Goal: Task Accomplishment & Management: Use online tool/utility

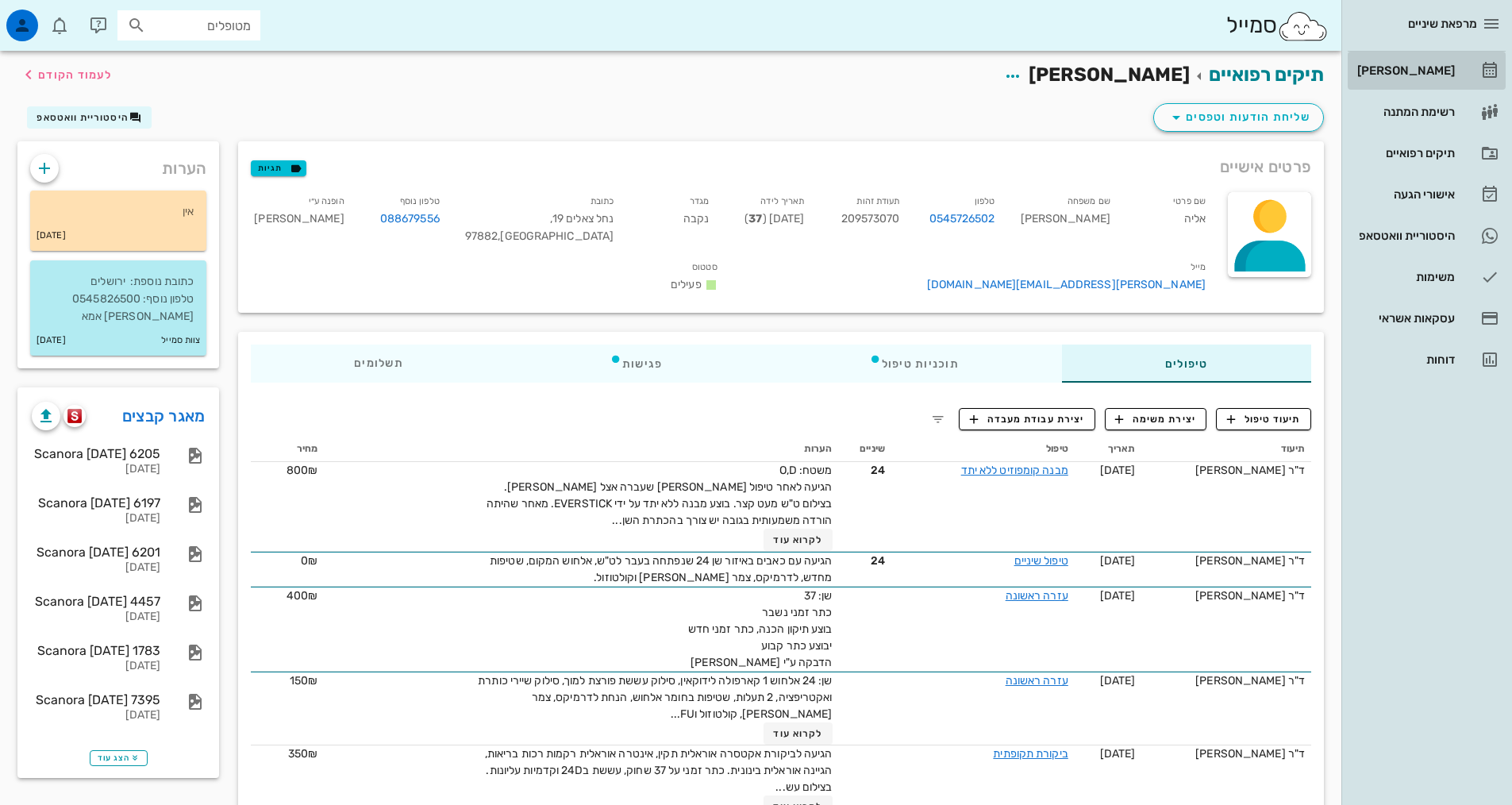
click at [1412, 70] on div "[PERSON_NAME]" at bounding box center [1405, 70] width 101 height 13
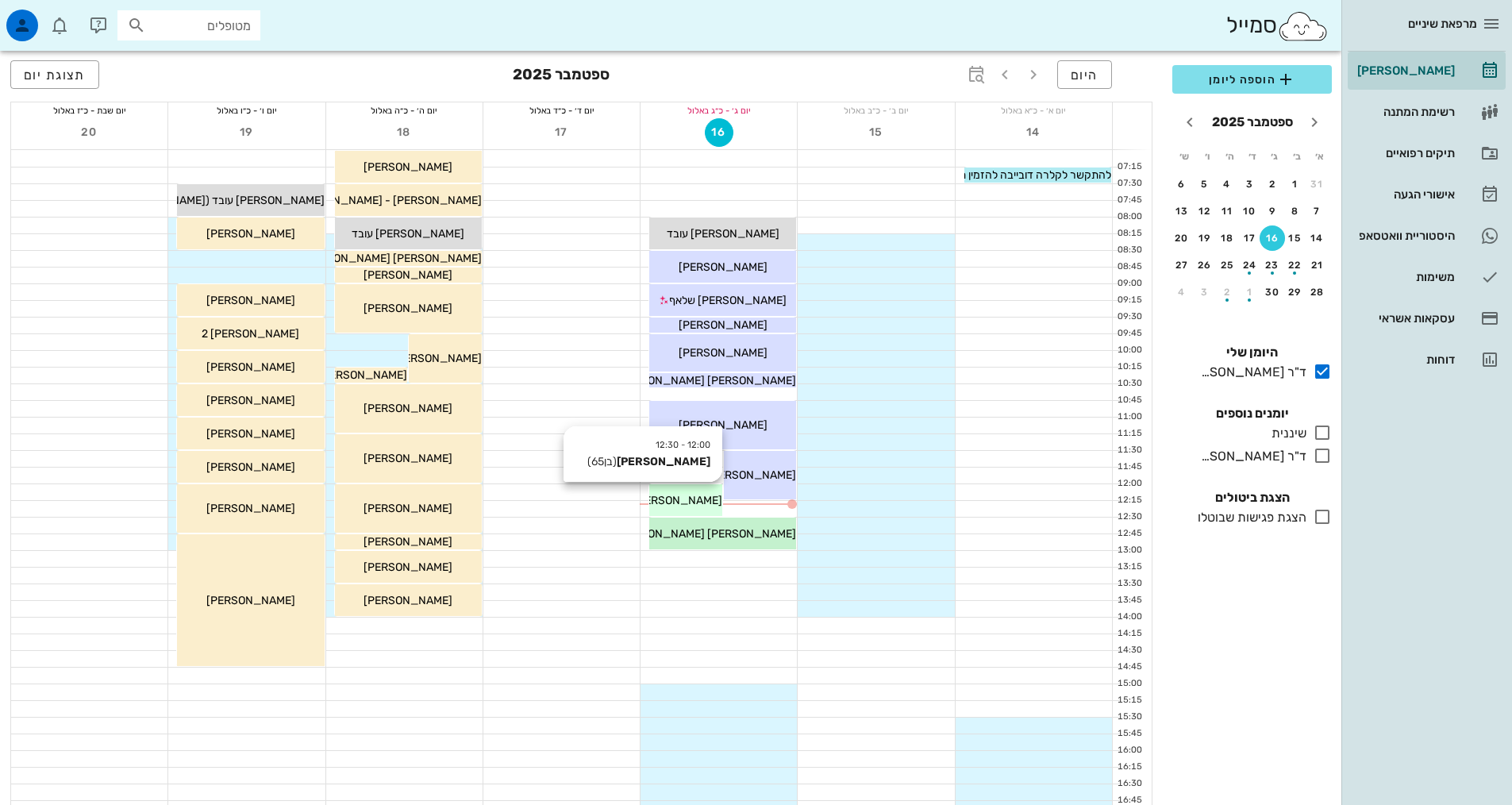
click at [694, 503] on span "[PERSON_NAME]" at bounding box center [677, 500] width 89 height 14
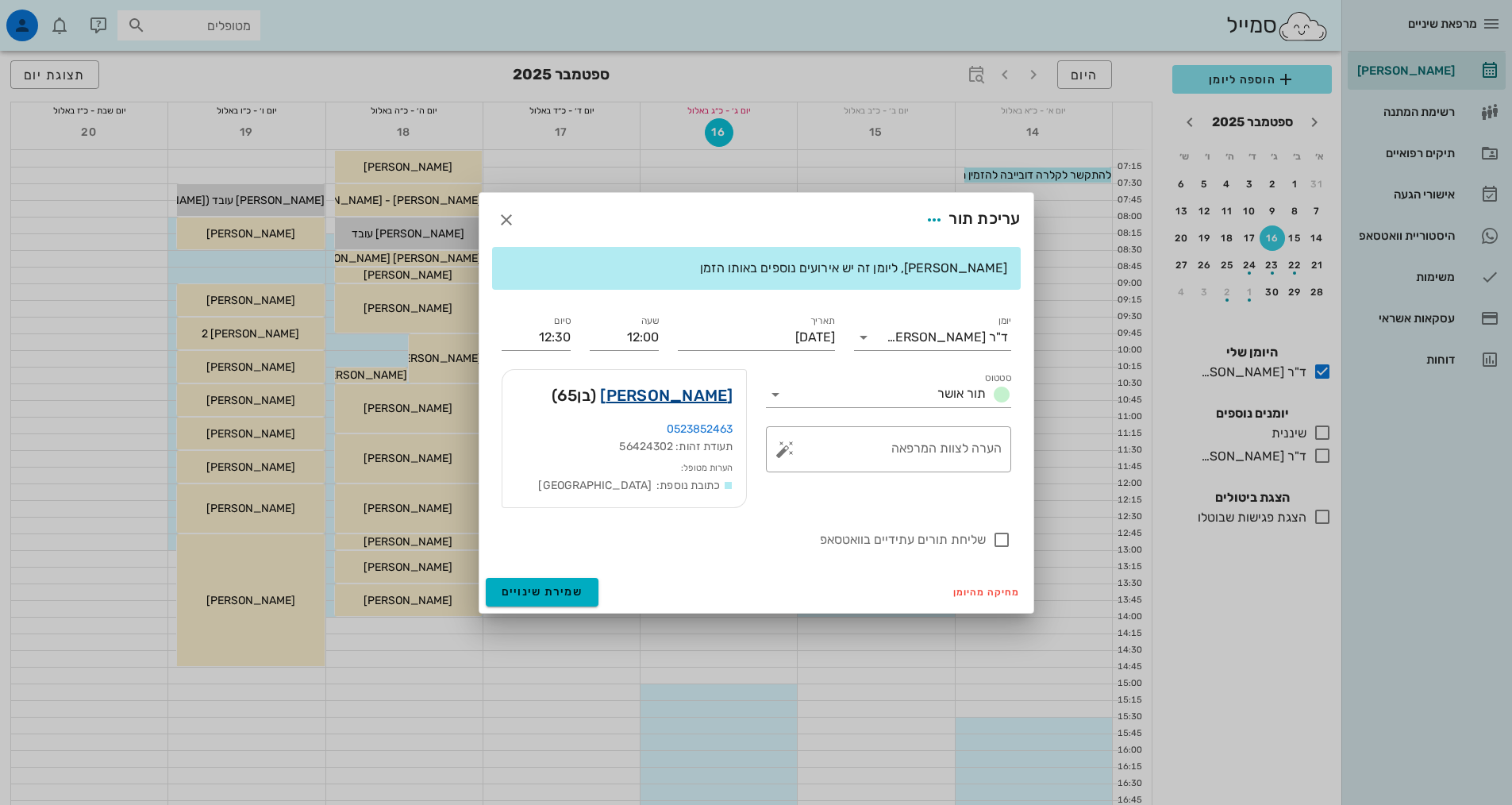
click at [723, 395] on link "[PERSON_NAME]" at bounding box center [667, 396] width 133 height 26
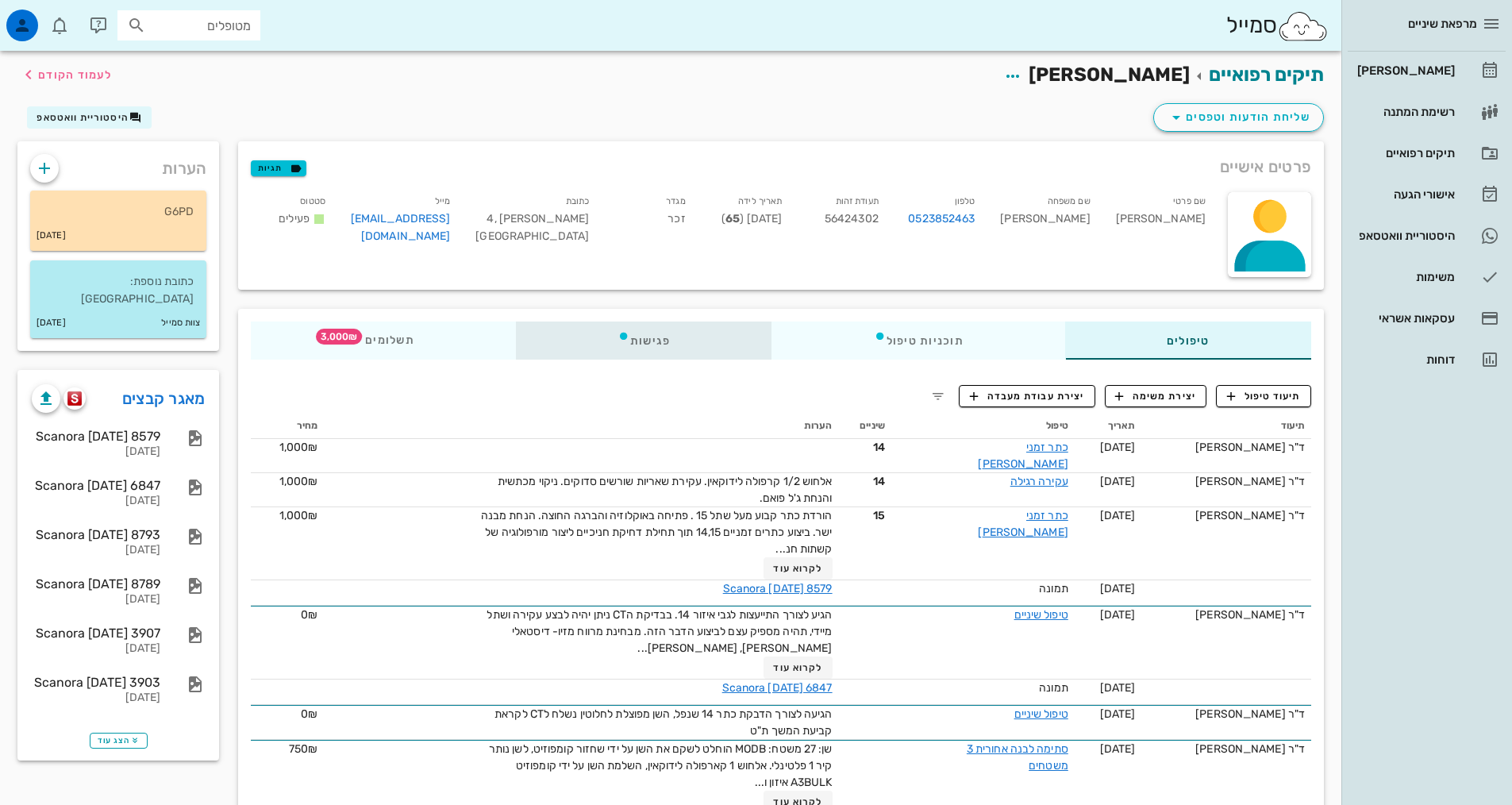
click at [648, 343] on div "פגישות" at bounding box center [644, 341] width 257 height 38
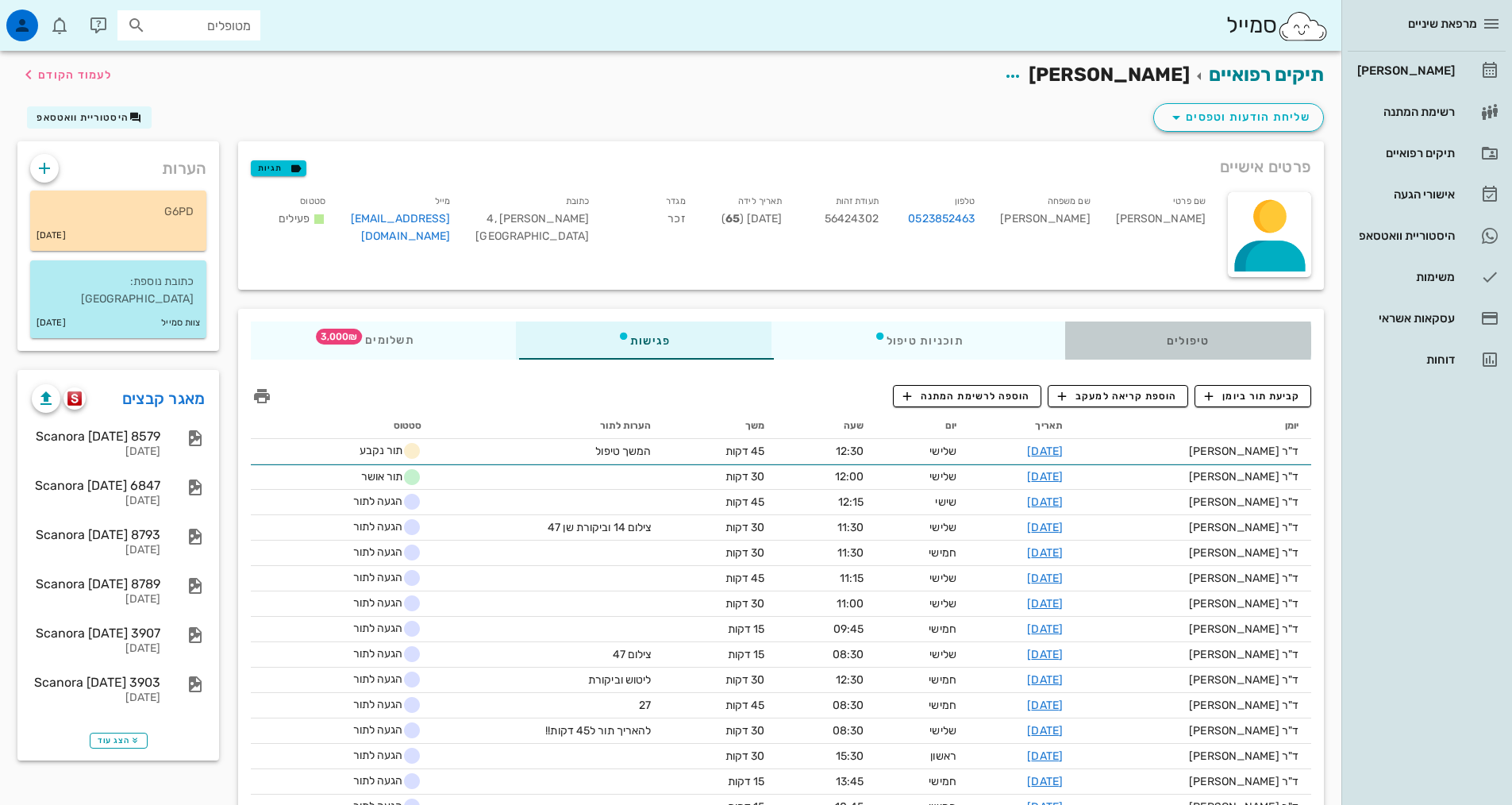
click at [1172, 337] on div "טיפולים" at bounding box center [1188, 341] width 246 height 38
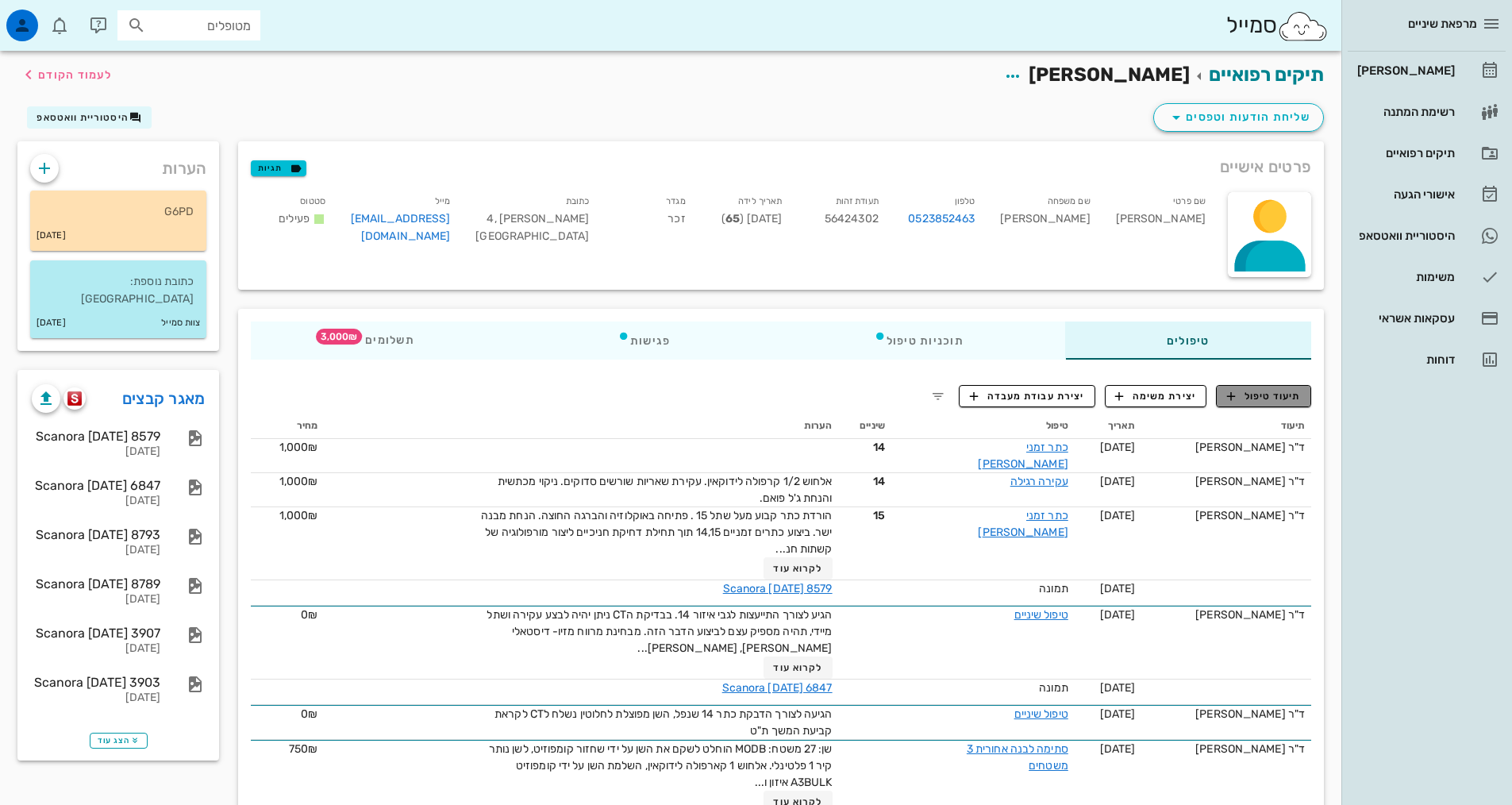
click at [1263, 394] on span "תיעוד טיפול" at bounding box center [1264, 396] width 74 height 14
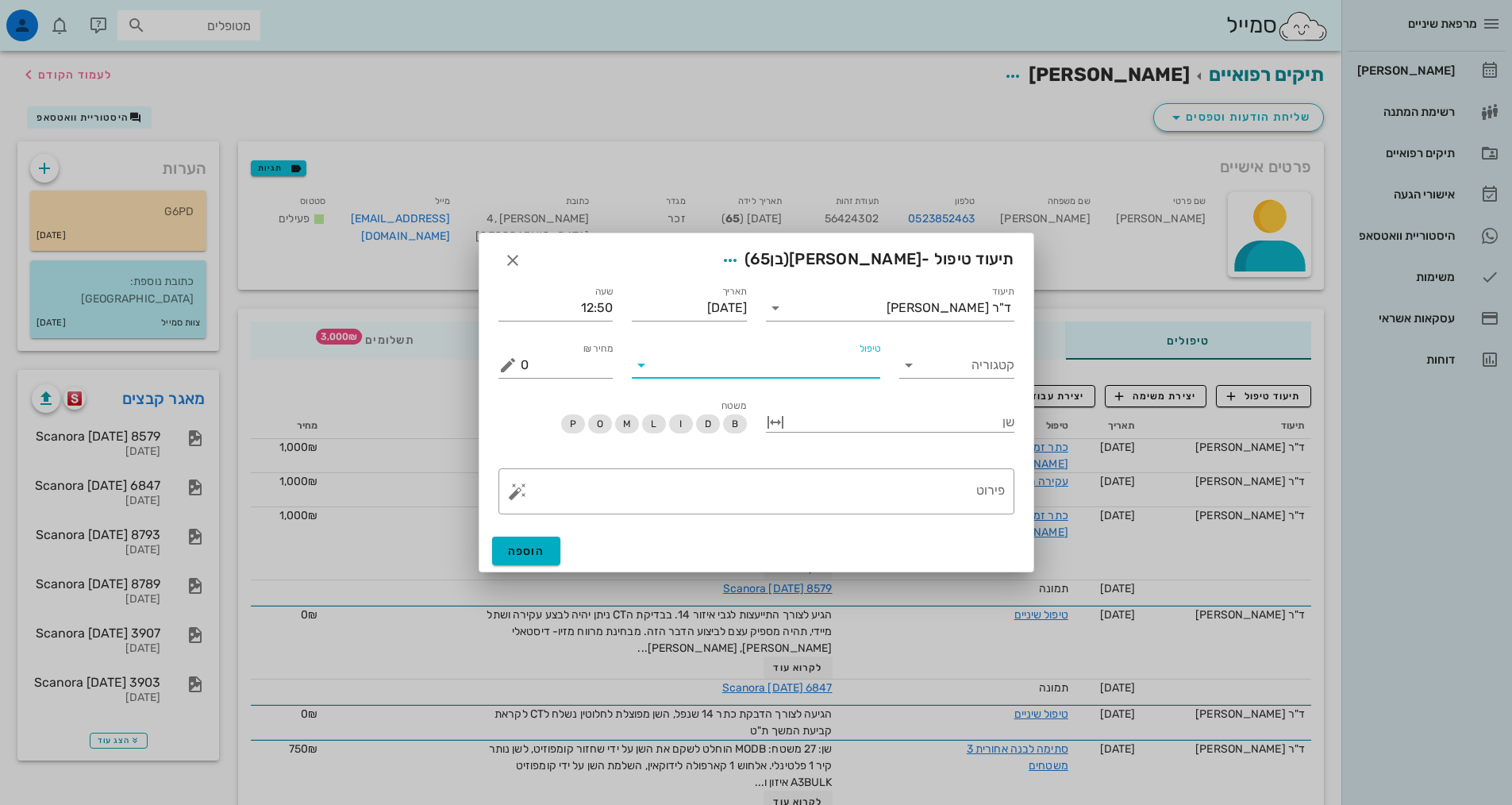
click at [821, 357] on input "טיפול" at bounding box center [767, 365] width 226 height 26
type input "טפלש"
click at [825, 400] on div "טיפול שיניים (טפלש)" at bounding box center [756, 401] width 223 height 15
click at [956, 410] on div at bounding box center [901, 420] width 226 height 21
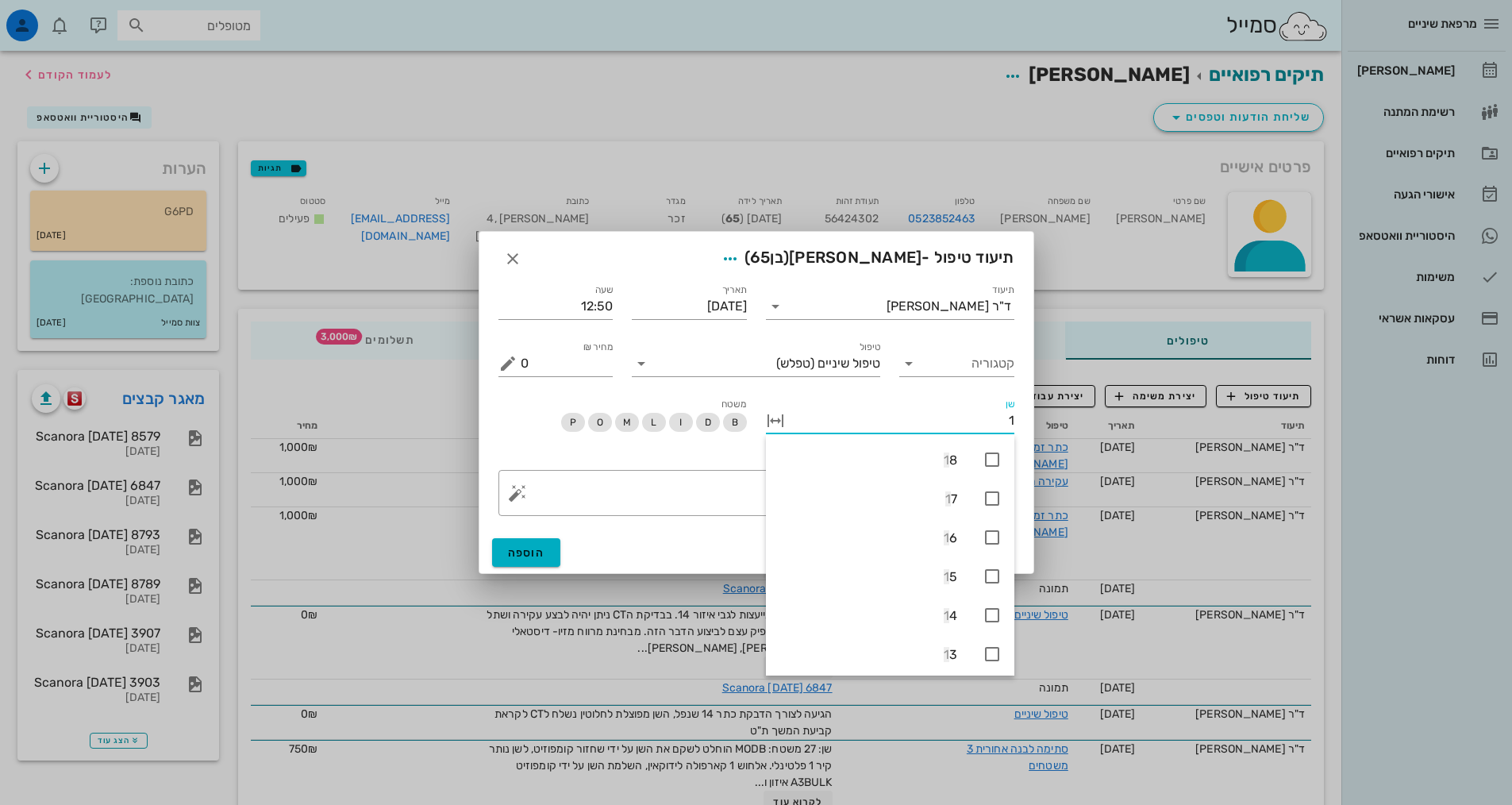
type input "11"
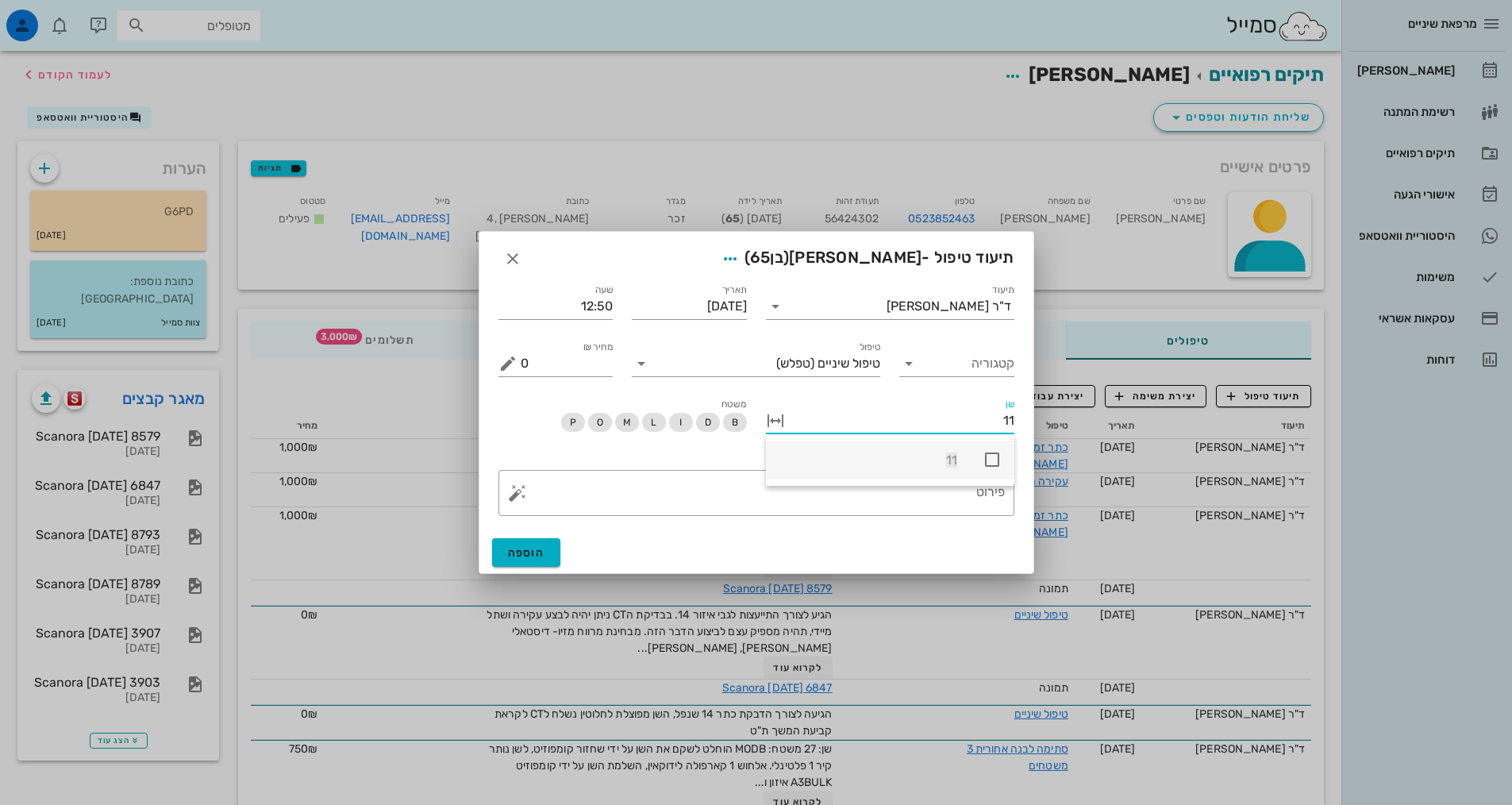
click at [994, 457] on icon at bounding box center [992, 460] width 19 height 19
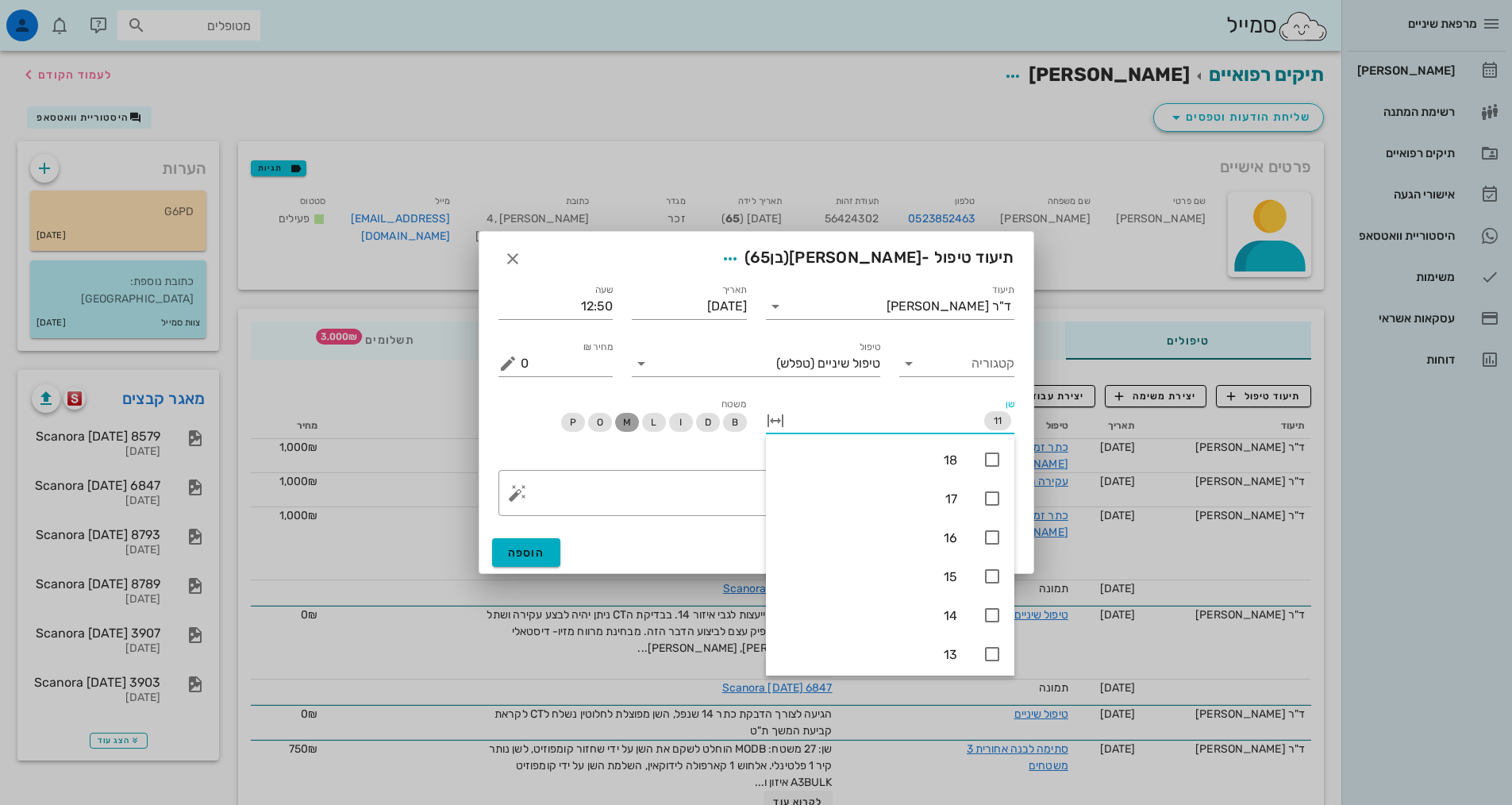
click at [630, 419] on span "M" at bounding box center [626, 422] width 8 height 19
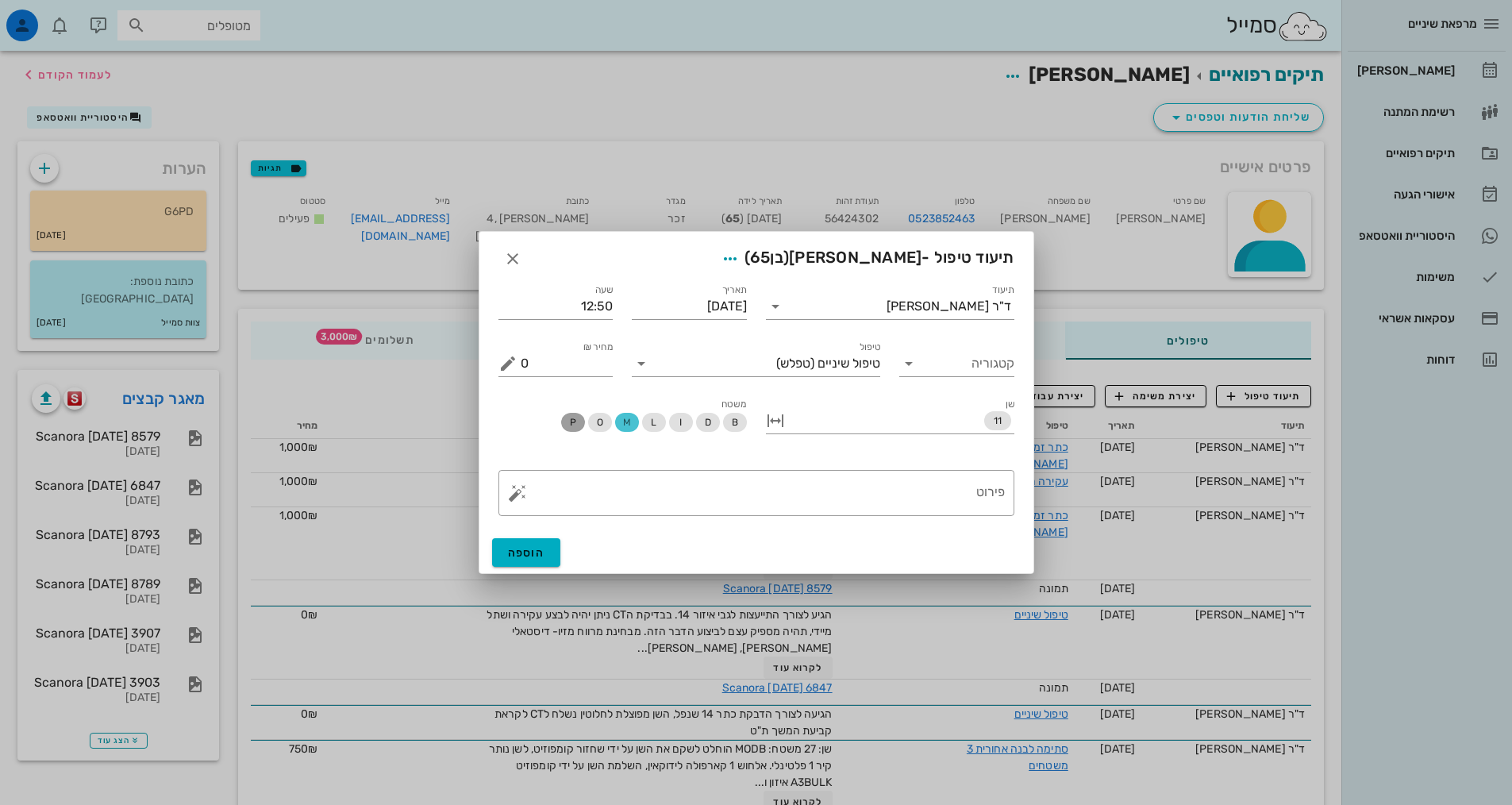
click at [573, 426] on span "P" at bounding box center [572, 422] width 6 height 19
click at [879, 472] on div "פירוט" at bounding box center [763, 493] width 485 height 46
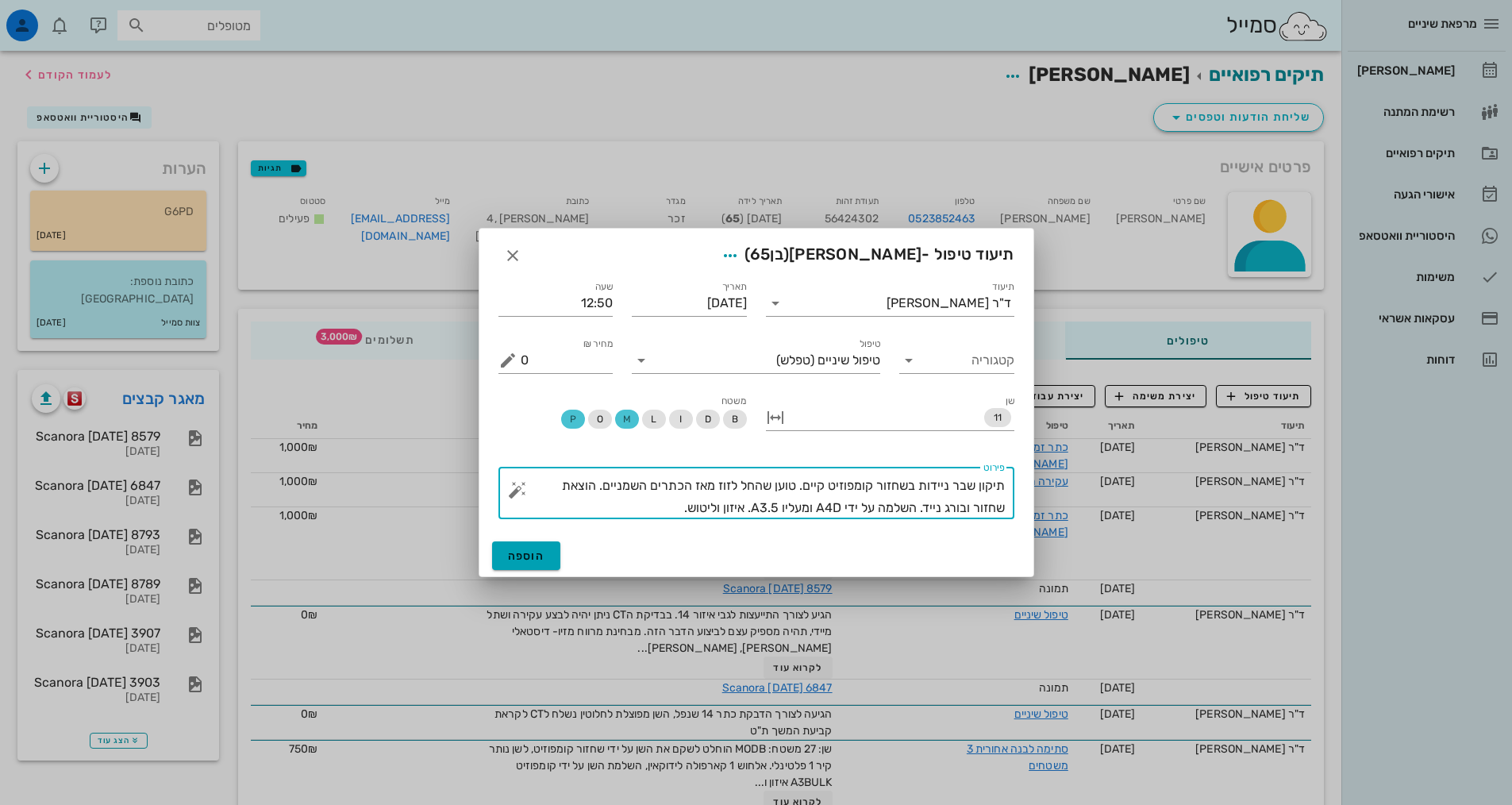
type textarea "תיקון שבר ניידות בשחזור קומפוזיט קיים. טוען שהחל לזוז מאז הכתרים השמניים. הוצאת…"
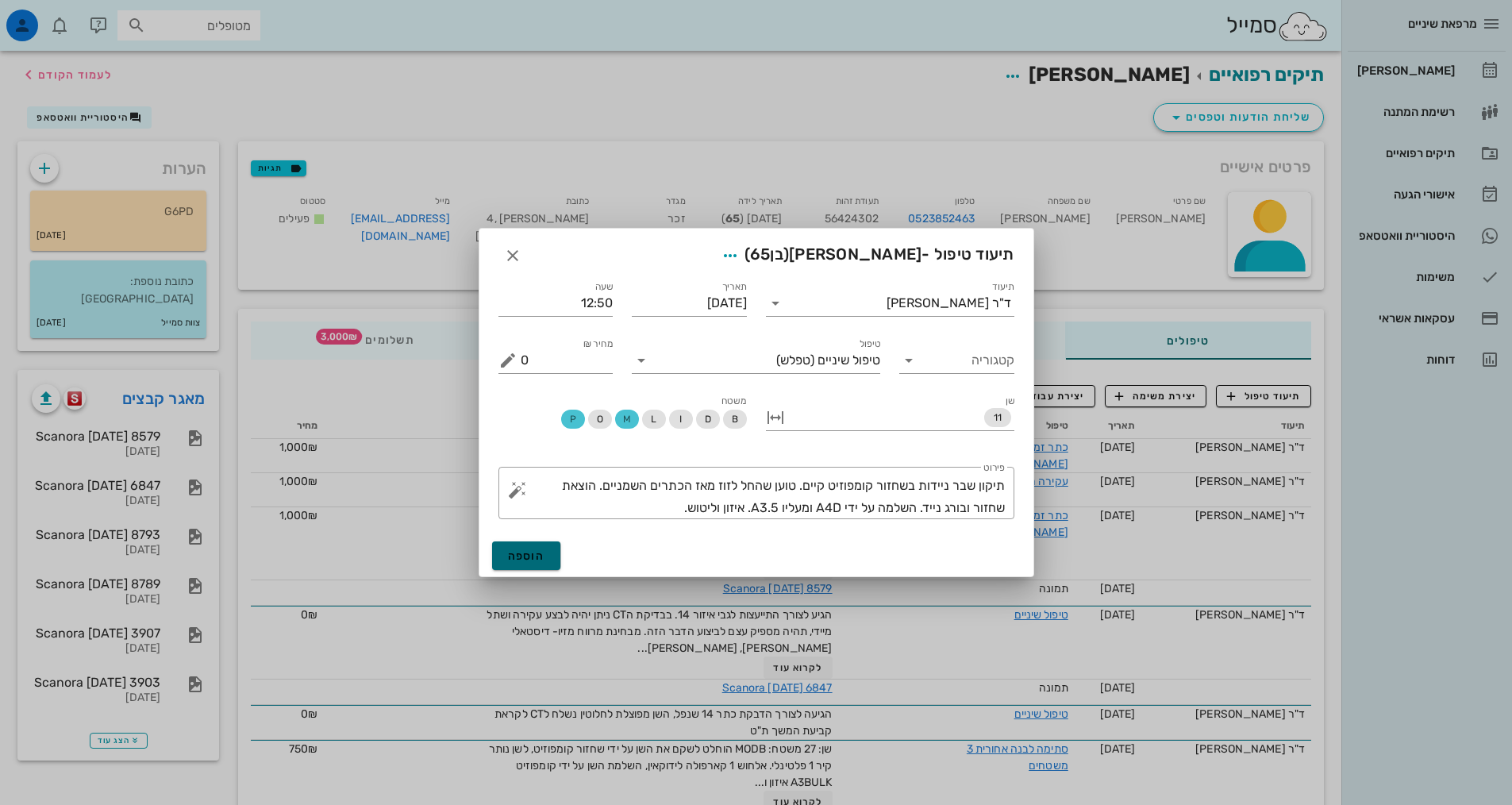
click at [554, 552] on button "הוספה" at bounding box center [527, 556] width 69 height 29
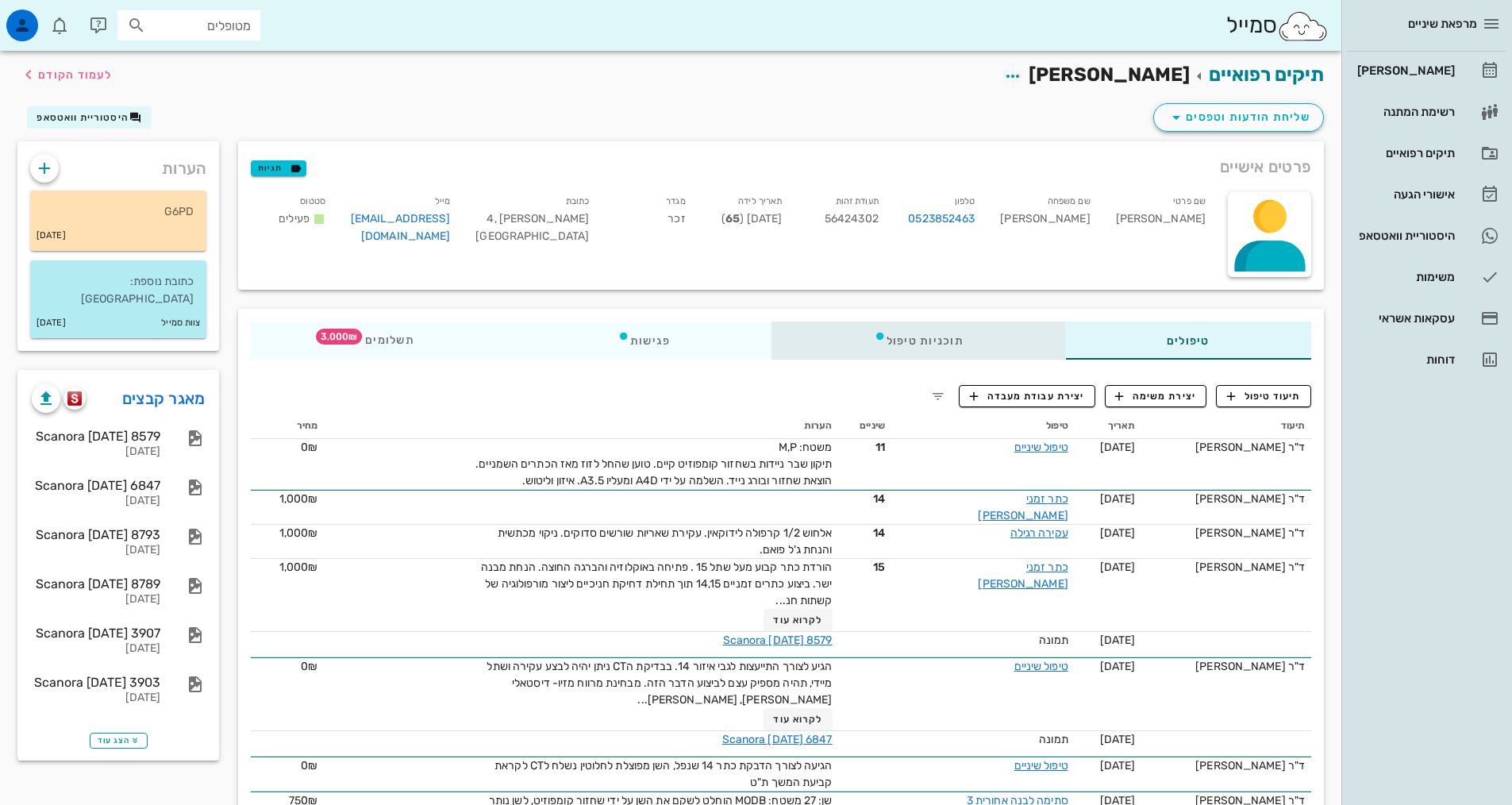
click at [905, 344] on div "תוכניות טיפול" at bounding box center [919, 341] width 293 height 38
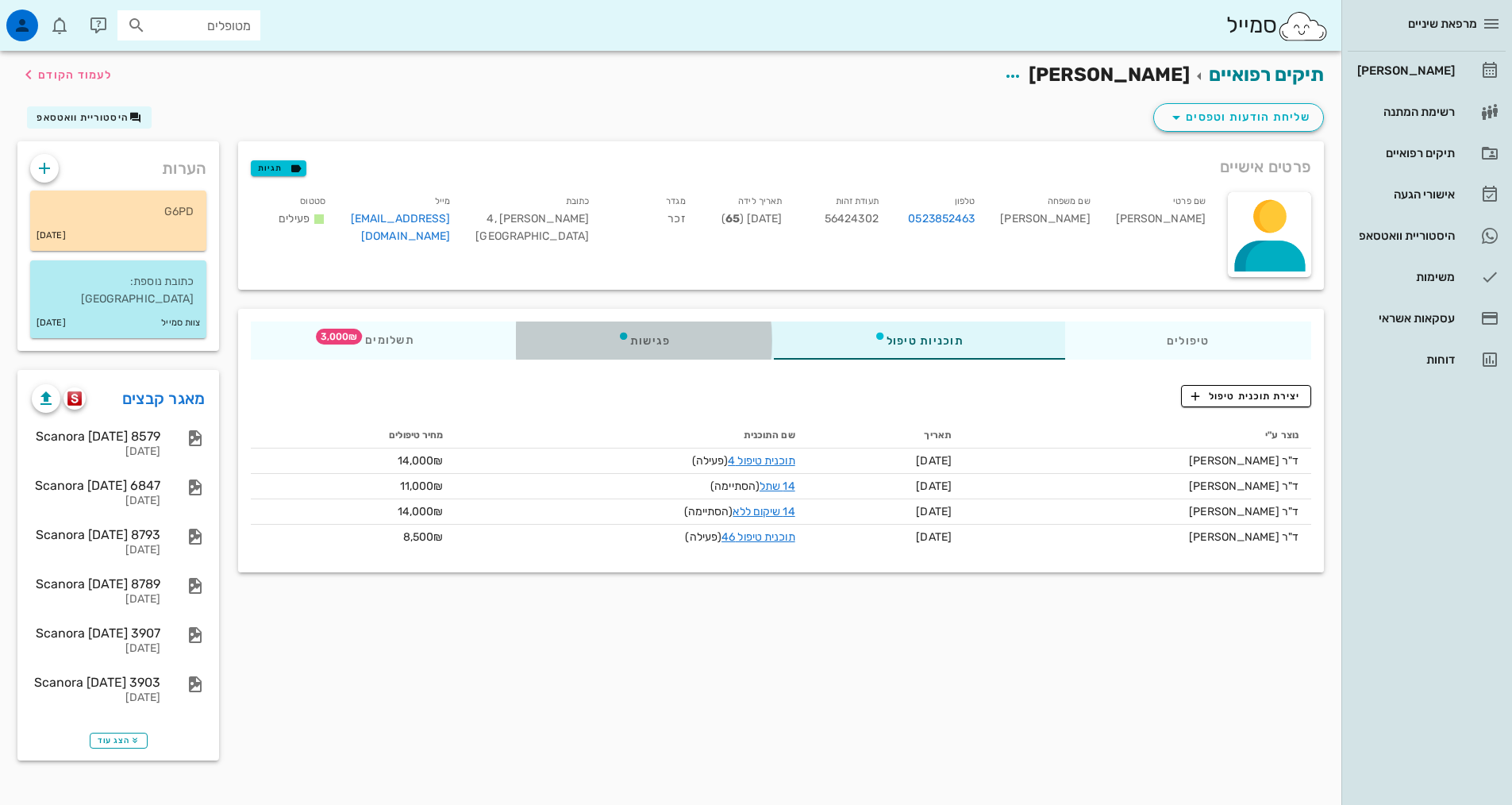
click at [642, 342] on div "פגישות" at bounding box center [644, 341] width 257 height 38
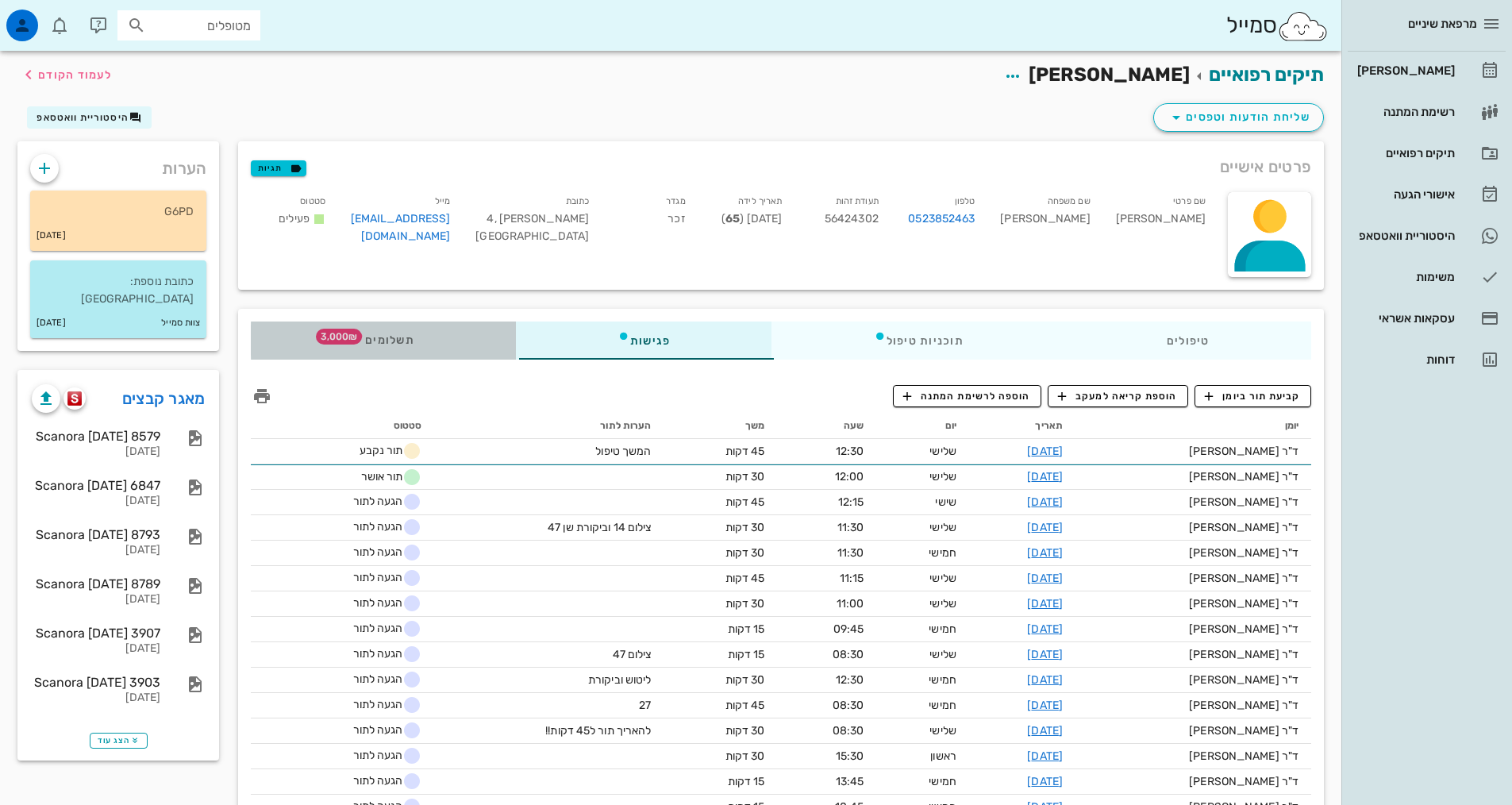
click at [392, 329] on div "תשלומים 3,000₪" at bounding box center [384, 341] width 265 height 38
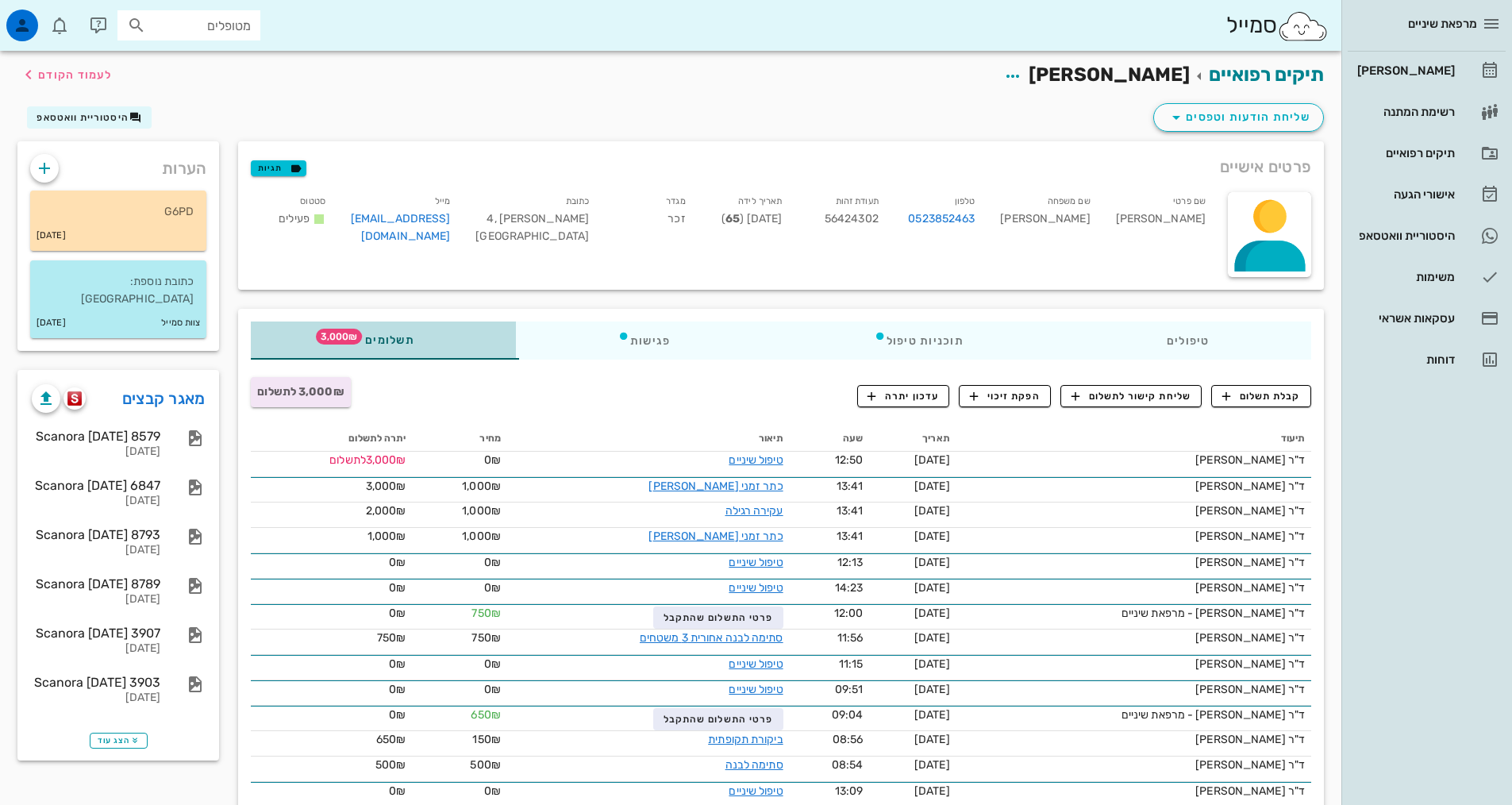
click at [377, 345] on span "תשלומים 3,000₪" at bounding box center [383, 341] width 62 height 11
click at [320, 385] on span "3,000₪ לתשלום" at bounding box center [301, 392] width 86 height 14
click at [319, 396] on span "3,000₪ לתשלום" at bounding box center [301, 392] width 86 height 14
click at [288, 393] on span "3,000₪ לתשלום" at bounding box center [301, 392] width 86 height 14
click at [1159, 403] on button "שליחת קישור לתשלום" at bounding box center [1131, 397] width 142 height 22
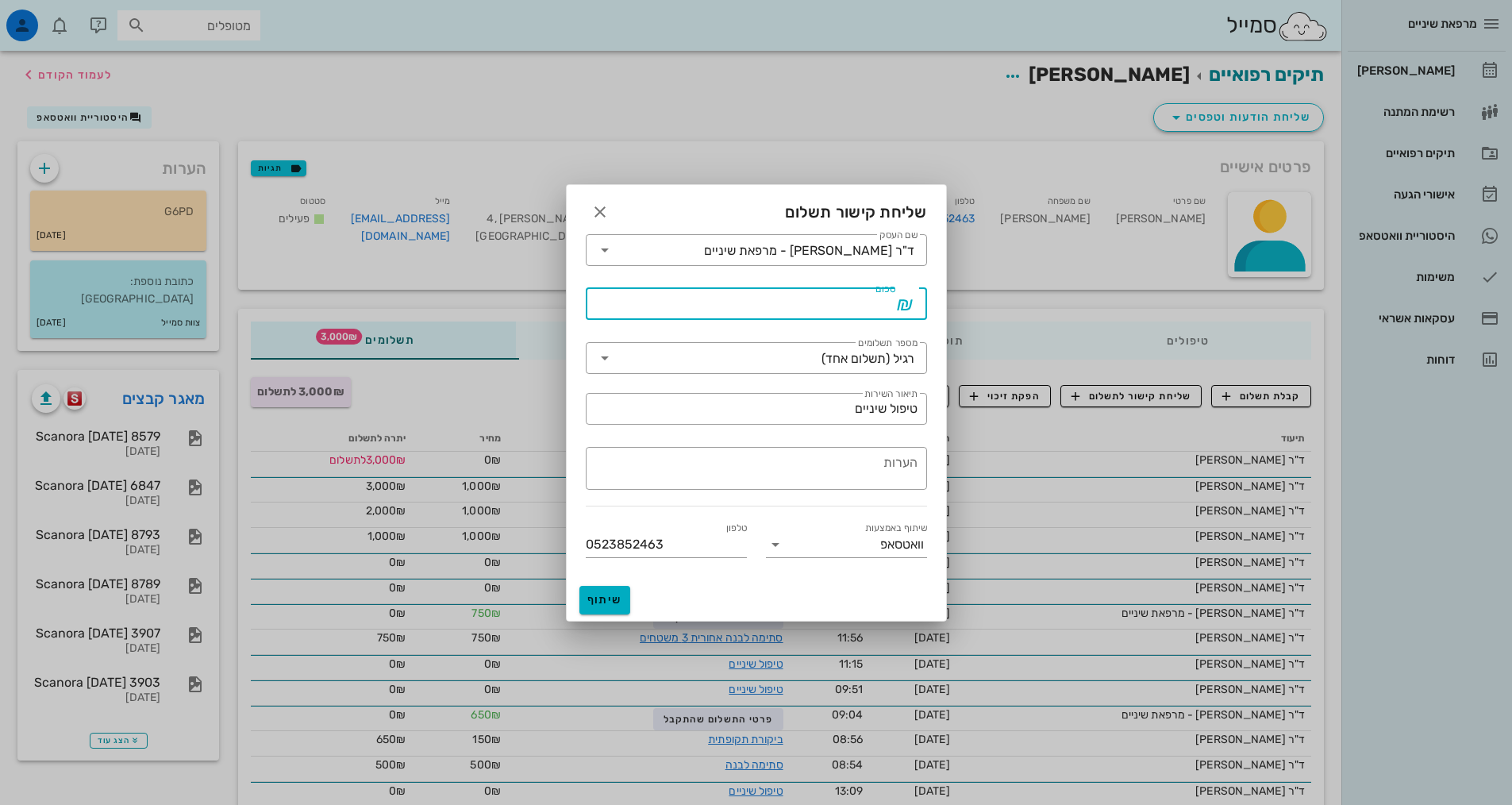
click at [887, 307] on input "סכום" at bounding box center [745, 304] width 300 height 26
type input "3000"
click at [608, 592] on button "שיתוף" at bounding box center [605, 600] width 51 height 29
